Goal: Information Seeking & Learning: Learn about a topic

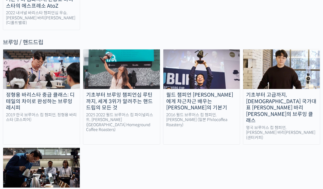
scroll to position [929, 0]
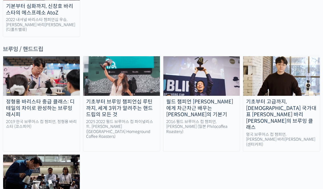
scroll to position [923, 0]
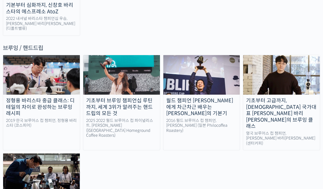
click at [300, 98] on div "기초부터 고급까지, [DEMOGRAPHIC_DATA] 국가대표 [PERSON_NAME] 바리[PERSON_NAME]의 브루잉 클래스" at bounding box center [281, 114] width 77 height 32
click at [108, 98] on div "기초부터 브루잉 챔피언십 루틴까지, 세계 3위가 알려주는 핸드드립의 모든 것" at bounding box center [121, 107] width 77 height 19
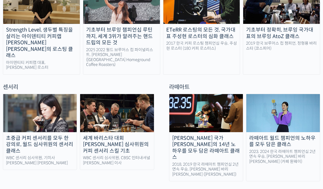
scroll to position [328, 0]
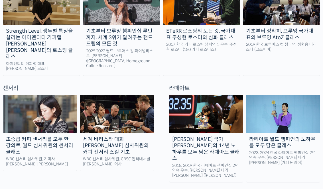
click at [37, 104] on img at bounding box center [39, 114] width 73 height 38
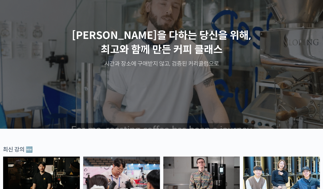
scroll to position [0, 0]
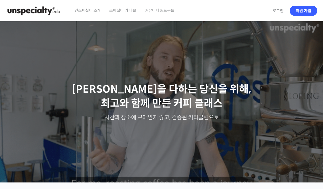
click at [100, 11] on span "언스페셜티 소개" at bounding box center [87, 11] width 26 height 22
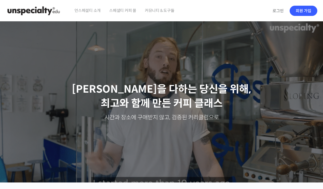
click at [21, 7] on img at bounding box center [34, 10] width 56 height 17
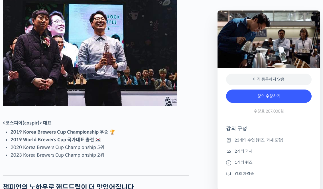
scroll to position [289, 0]
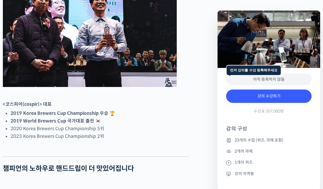
click at [283, 80] on div "아직 등록하지 않음" at bounding box center [268, 80] width 85 height 12
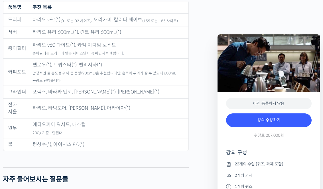
scroll to position [2735, 0]
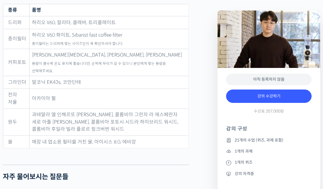
scroll to position [2312, 0]
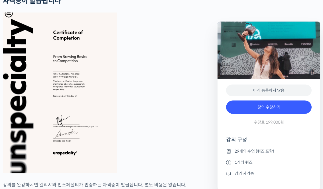
scroll to position [2128, 0]
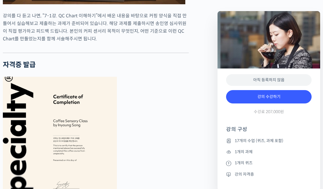
scroll to position [2130, 0]
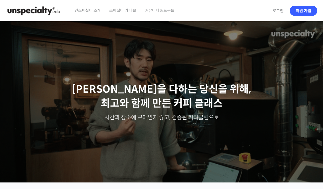
click at [123, 10] on span "스페셜티 커피 몰" at bounding box center [122, 11] width 27 height 22
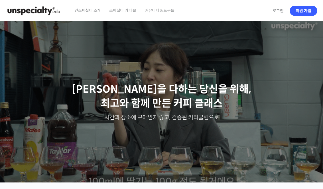
click at [158, 10] on span "커뮤니티 & 도구들" at bounding box center [160, 11] width 30 height 22
